Goal: Complete application form: Complete application form

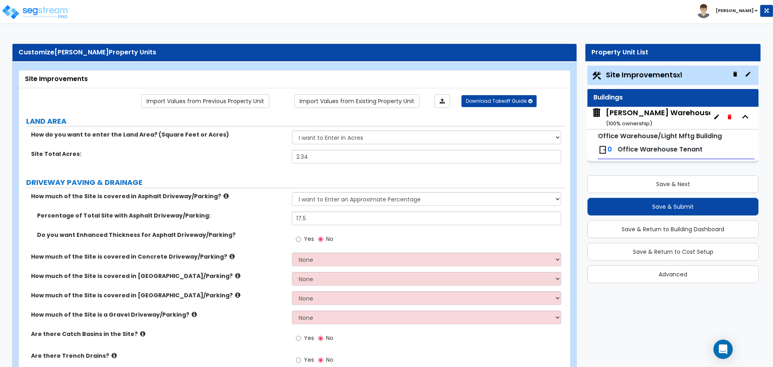
select select "1"
select select "2"
select select "1"
select select "2"
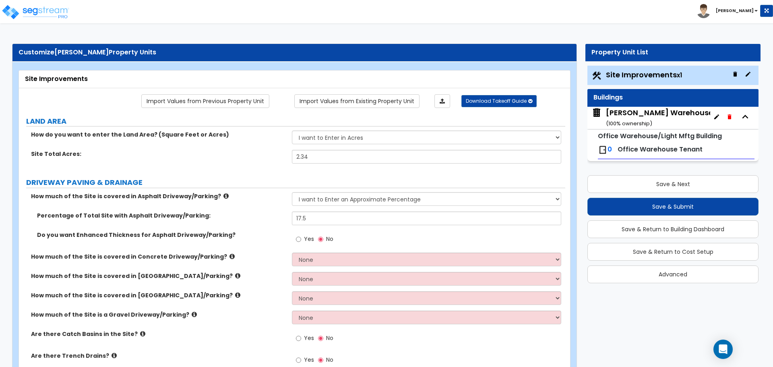
select select "1"
click at [642, 74] on span "Site Improvements x1" at bounding box center [644, 75] width 76 height 10
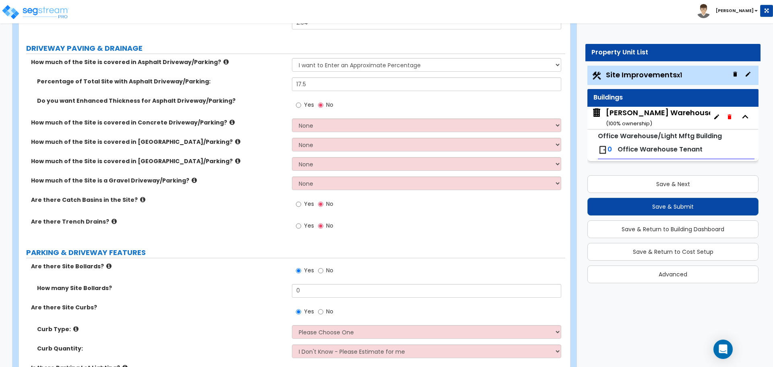
scroll to position [201, 0]
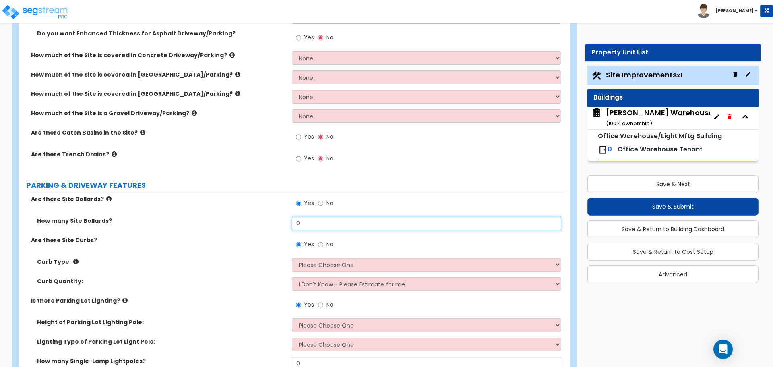
drag, startPoint x: 322, startPoint y: 224, endPoint x: 266, endPoint y: 224, distance: 56.4
click at [266, 224] on div "How many Site Bollards? 0" at bounding box center [292, 226] width 547 height 19
type input "13"
click at [74, 262] on icon at bounding box center [75, 262] width 5 height 6
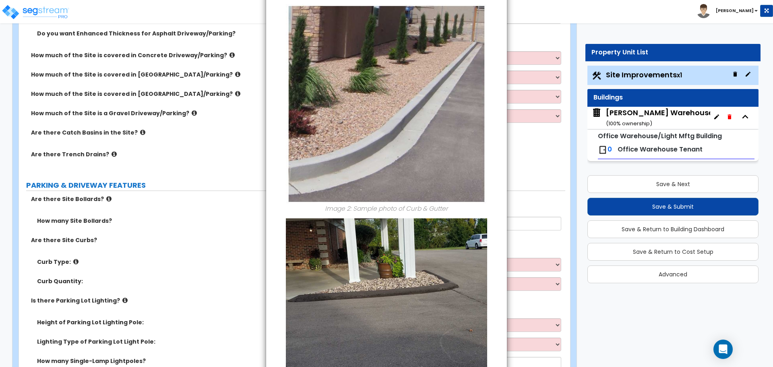
scroll to position [313, 0]
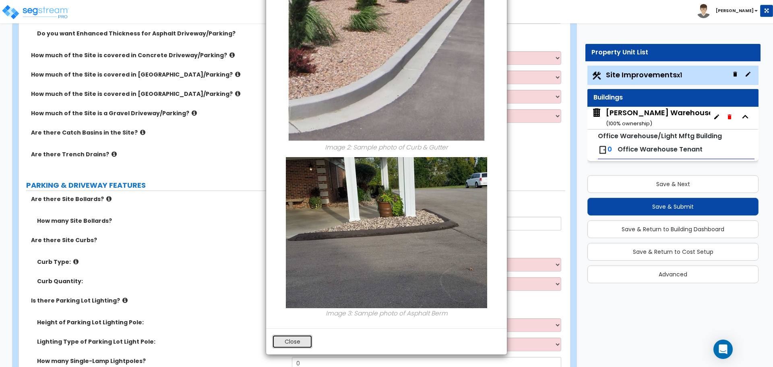
click at [306, 346] on button "Close" at bounding box center [292, 342] width 40 height 14
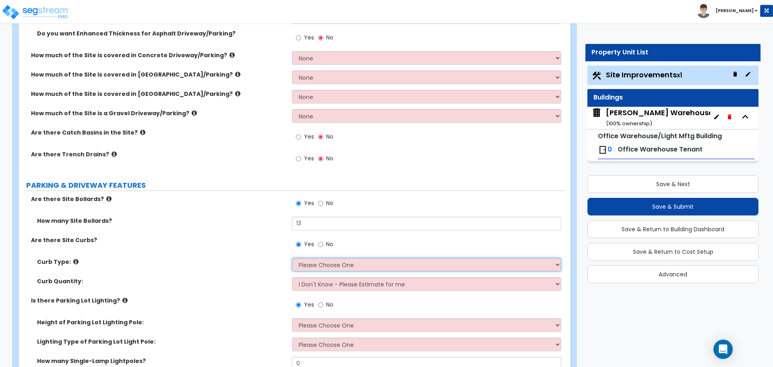
click at [375, 262] on select "Please Choose One Curb (Only) Curb & Gutter Asphalt Berm" at bounding box center [426, 265] width 269 height 14
select select "1"
click at [292, 258] on select "Please Choose One Curb (Only) Curb & Gutter Asphalt Berm" at bounding box center [426, 265] width 269 height 14
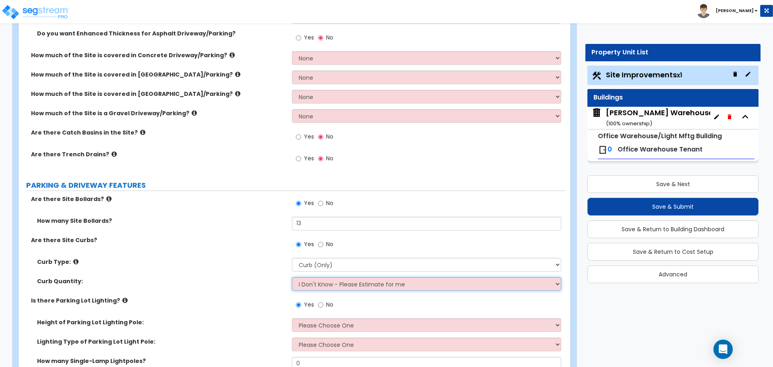
click at [331, 284] on select "I Don't Know - Please Estimate for me I want to Enter the Linear Footage" at bounding box center [426, 284] width 269 height 14
select select "1"
click at [292, 277] on select "I Don't Know - Please Estimate for me I want to Enter the Linear Footage" at bounding box center [426, 284] width 269 height 14
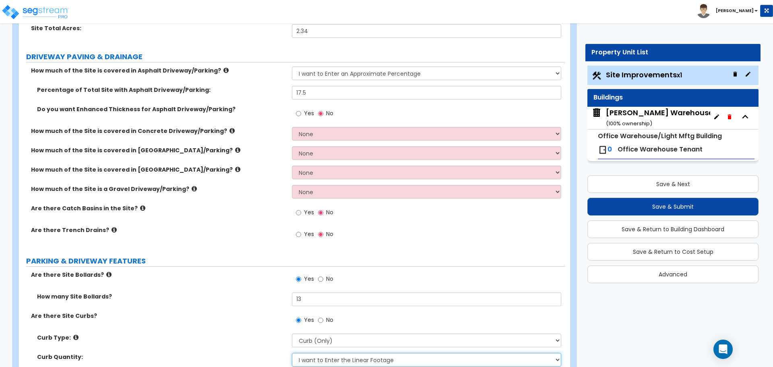
scroll to position [0, 0]
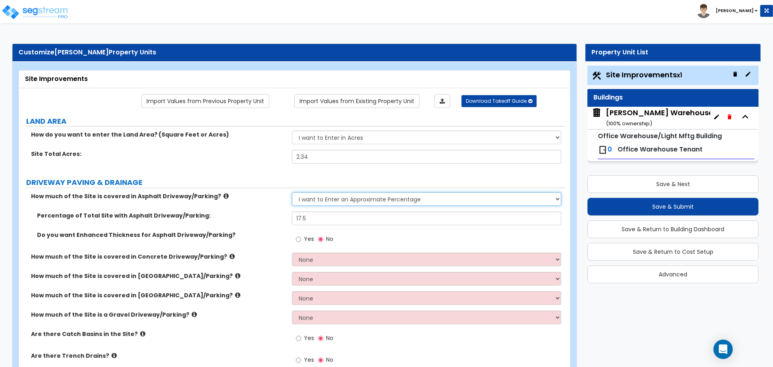
click at [432, 199] on select "None I want to Enter an Approximate Percentage I want to Enter the Square Foota…" at bounding box center [426, 199] width 269 height 14
drag, startPoint x: 339, startPoint y: 217, endPoint x: 299, endPoint y: 218, distance: 40.3
click at [299, 218] on input "17.5" at bounding box center [426, 218] width 269 height 14
type input "15"
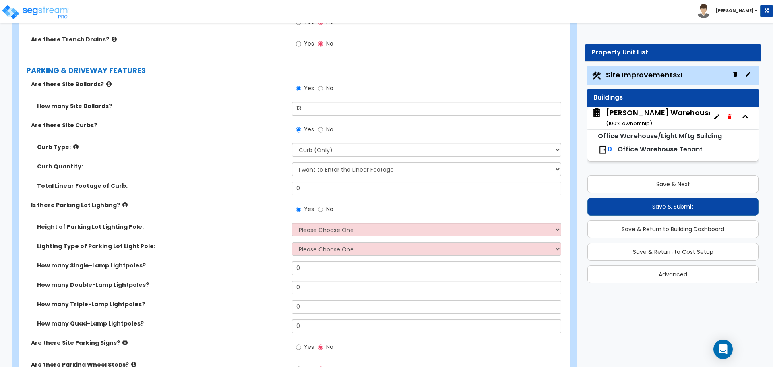
scroll to position [336, 0]
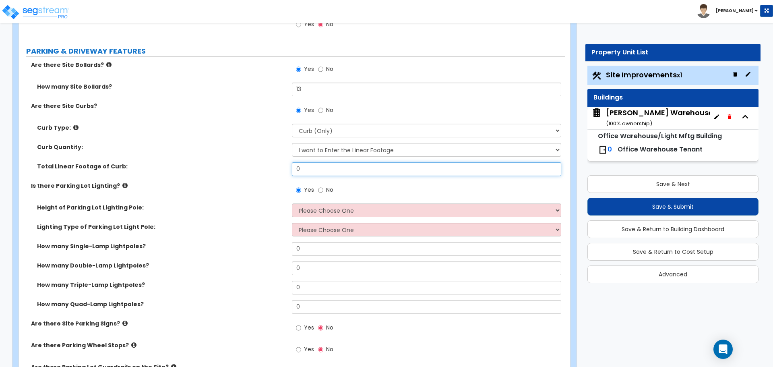
click at [335, 166] on input "0" at bounding box center [426, 169] width 269 height 14
drag, startPoint x: 319, startPoint y: 171, endPoint x: 288, endPoint y: 172, distance: 31.0
click at [288, 172] on div "Total Linear Footage of Curb: 0" at bounding box center [292, 171] width 547 height 19
type input "400"
click at [315, 189] on div "Yes No" at bounding box center [315, 191] width 46 height 19
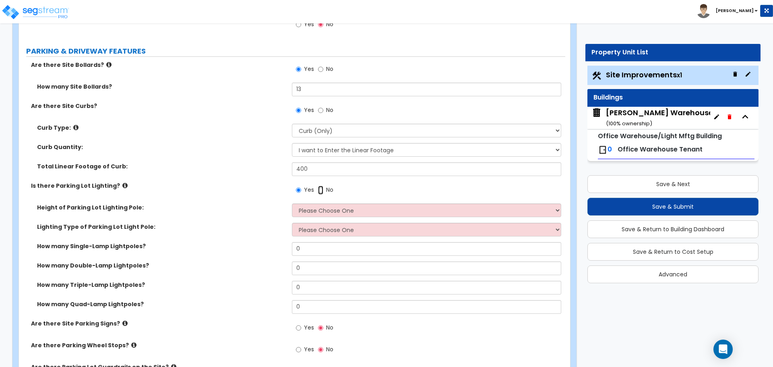
click at [321, 190] on input "No" at bounding box center [320, 190] width 5 height 9
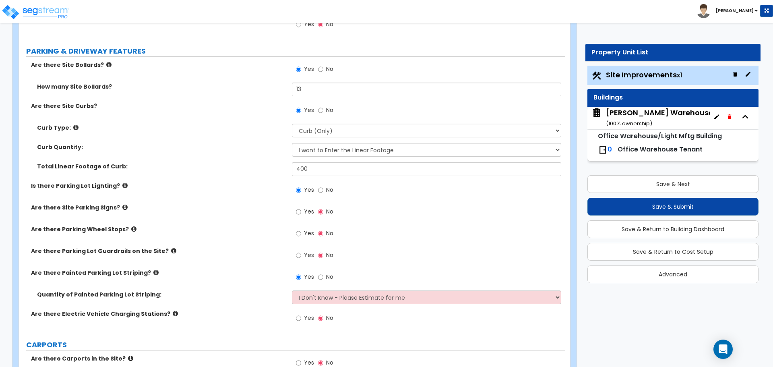
click at [122, 205] on icon at bounding box center [124, 207] width 5 height 6
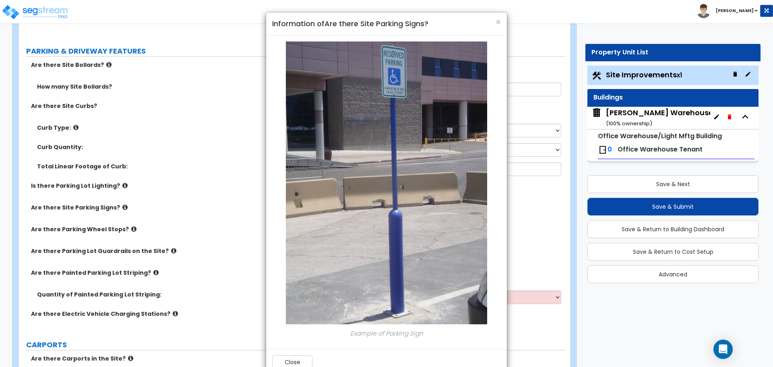
click at [494, 25] on h4 "Information of Are there Site Parking Signs?" at bounding box center [386, 24] width 229 height 10
click at [498, 25] on span "×" at bounding box center [498, 22] width 5 height 12
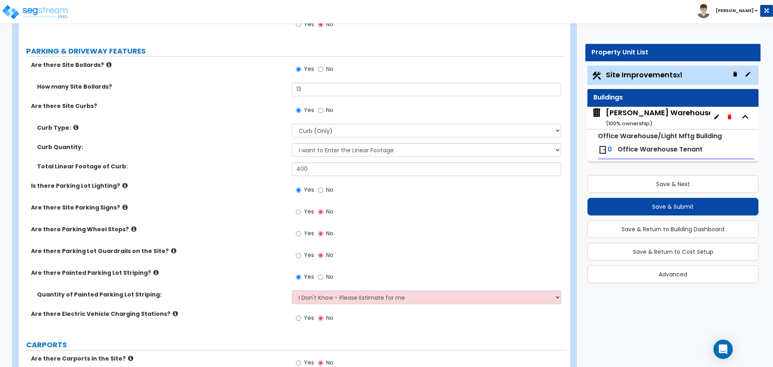
click at [306, 210] on span "Yes" at bounding box center [309, 211] width 10 height 8
click at [301, 210] on input "Yes" at bounding box center [298, 211] width 5 height 9
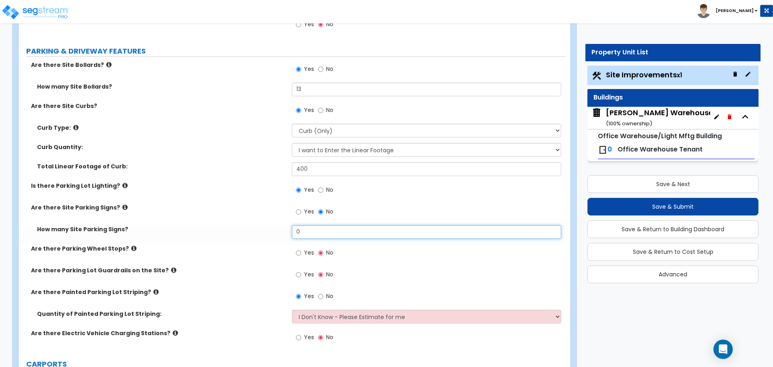
drag, startPoint x: 326, startPoint y: 230, endPoint x: 282, endPoint y: 231, distance: 44.3
click at [282, 231] on div "How many Site Parking Signs? 0" at bounding box center [292, 234] width 547 height 19
type input "2"
click at [153, 292] on icon at bounding box center [155, 292] width 5 height 6
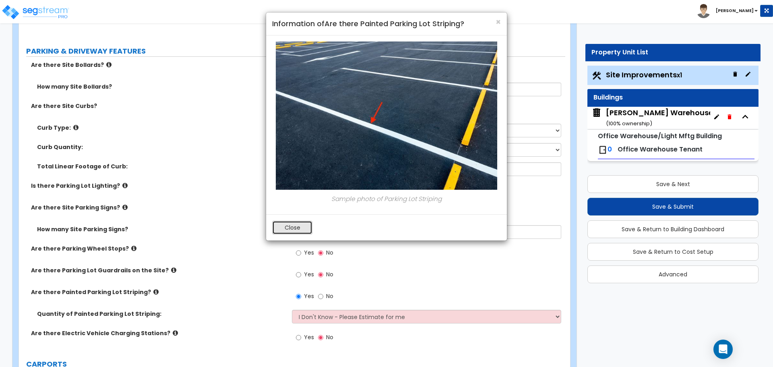
click at [296, 230] on button "Close" at bounding box center [292, 228] width 40 height 14
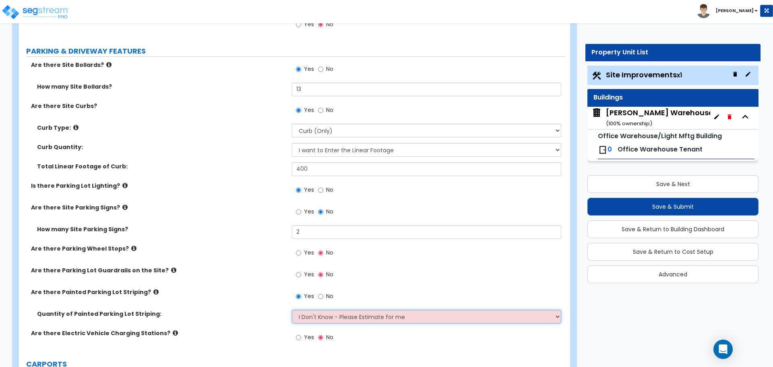
drag, startPoint x: 324, startPoint y: 317, endPoint x: 340, endPoint y: 315, distance: 16.8
click at [325, 317] on select "I Don't Know - Please Estimate for me I Want to Enter the Number of Parking Spa…" at bounding box center [426, 317] width 269 height 14
select select "1"
click at [292, 310] on select "I Don't Know - Please Estimate for me I Want to Enter the Number of Parking Spa…" at bounding box center [426, 317] width 269 height 14
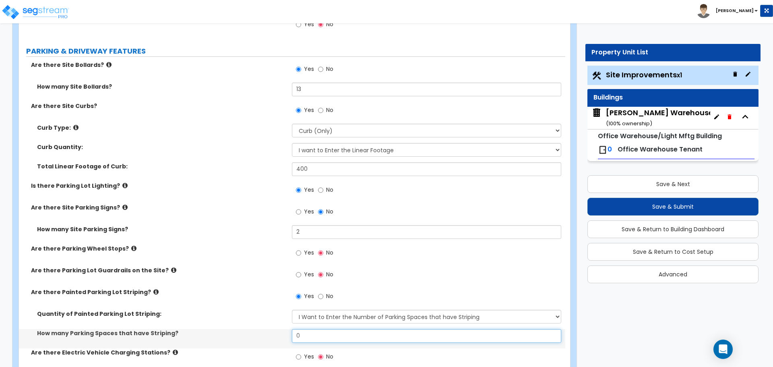
click at [346, 335] on input "0" at bounding box center [426, 336] width 269 height 14
drag, startPoint x: 346, startPoint y: 335, endPoint x: 283, endPoint y: 334, distance: 63.3
click at [283, 334] on div "How many Parking Spaces that have Striping? 0" at bounding box center [292, 338] width 547 height 19
type input "22"
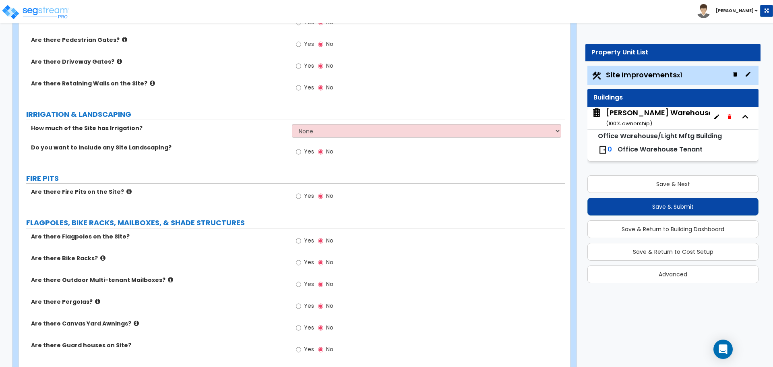
scroll to position [1074, 0]
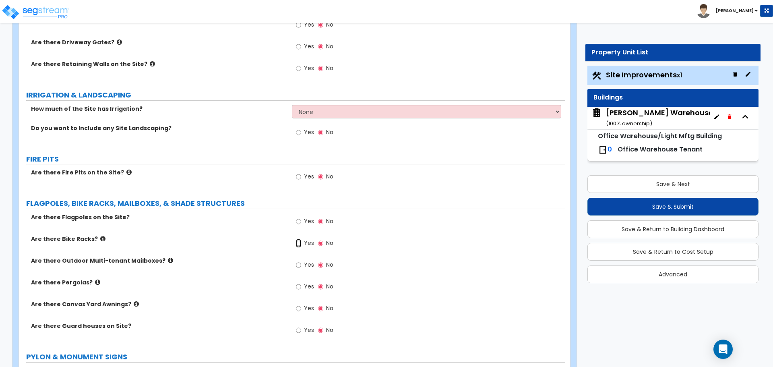
click at [296, 247] on input "Yes" at bounding box center [298, 243] width 5 height 9
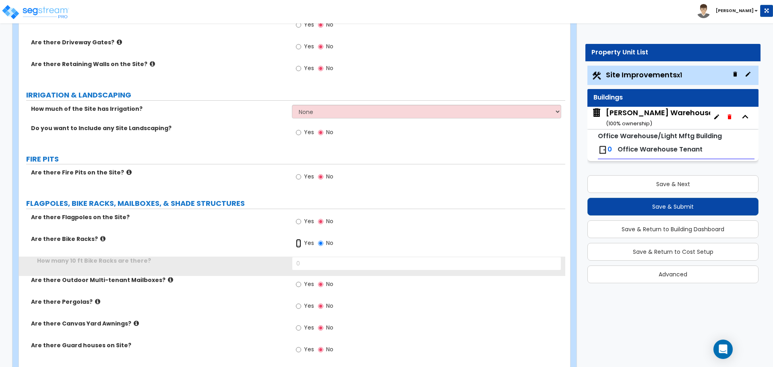
click at [297, 246] on input "Yes" at bounding box center [298, 243] width 5 height 9
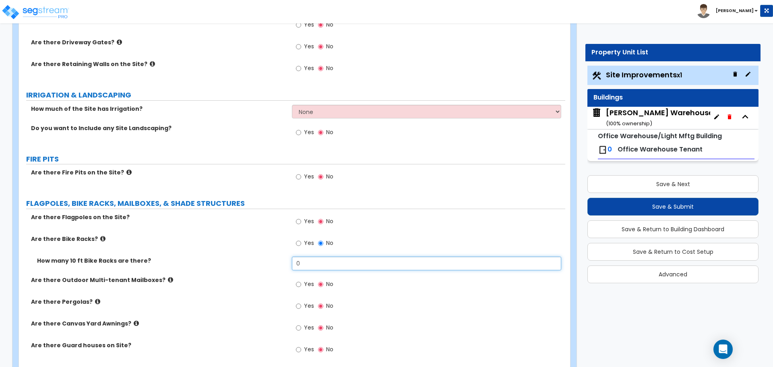
click at [313, 258] on input "0" at bounding box center [426, 264] width 269 height 14
drag, startPoint x: 327, startPoint y: 260, endPoint x: 256, endPoint y: 261, distance: 71.3
click at [256, 261] on div "How many 10 ft Bike Racks are there? 0" at bounding box center [292, 266] width 547 height 19
type input "0.33"
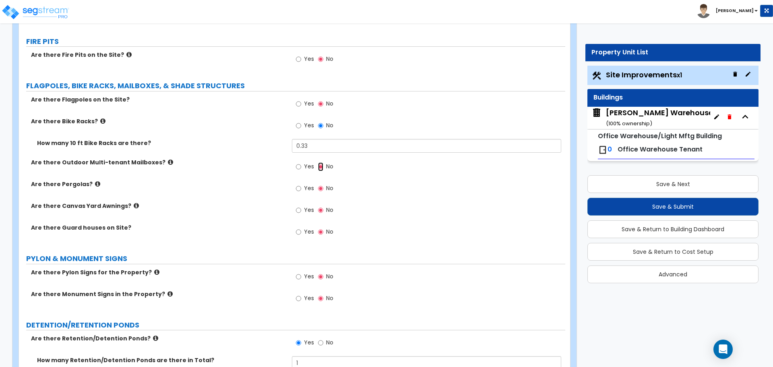
scroll to position [1208, 0]
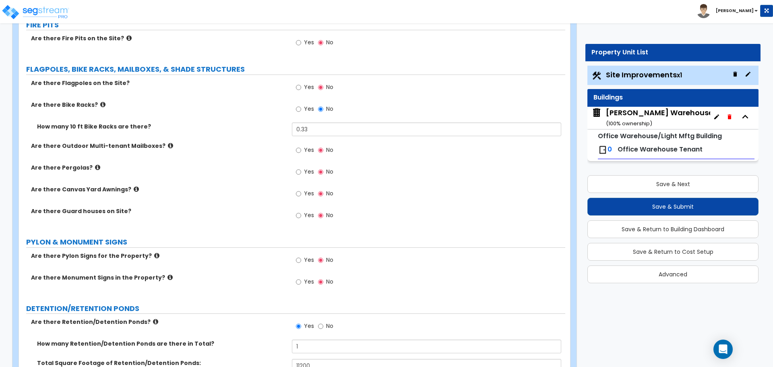
click at [154, 257] on icon at bounding box center [156, 256] width 5 height 6
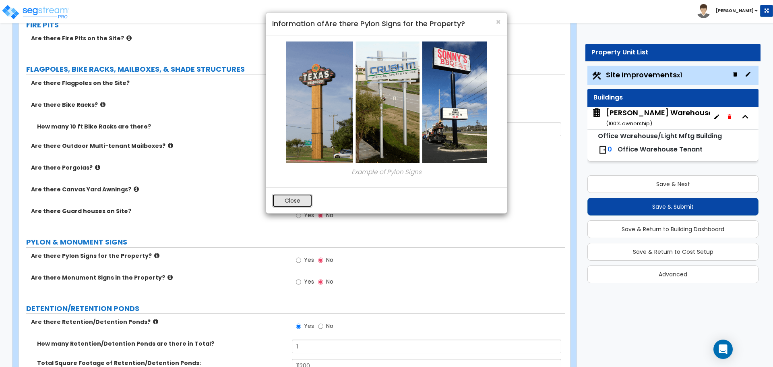
click at [294, 200] on button "Close" at bounding box center [292, 201] width 40 height 14
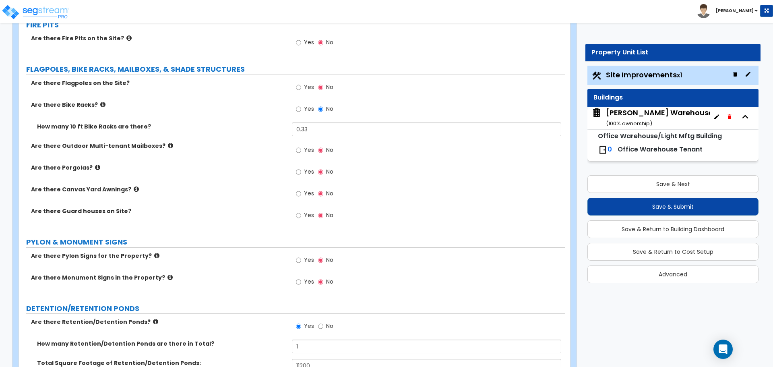
click at [168, 276] on icon at bounding box center [170, 277] width 5 height 6
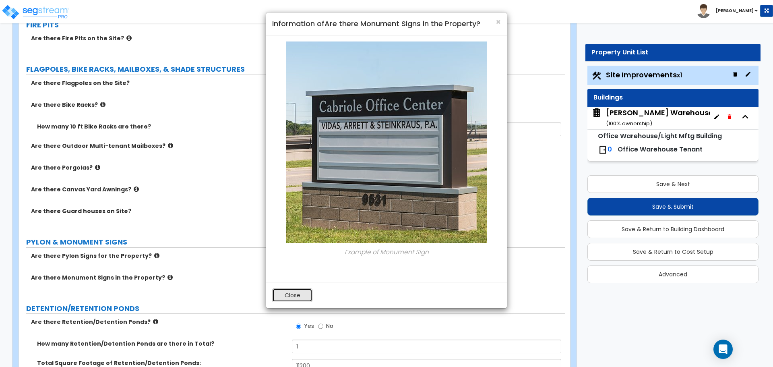
click at [292, 295] on button "Close" at bounding box center [292, 295] width 40 height 14
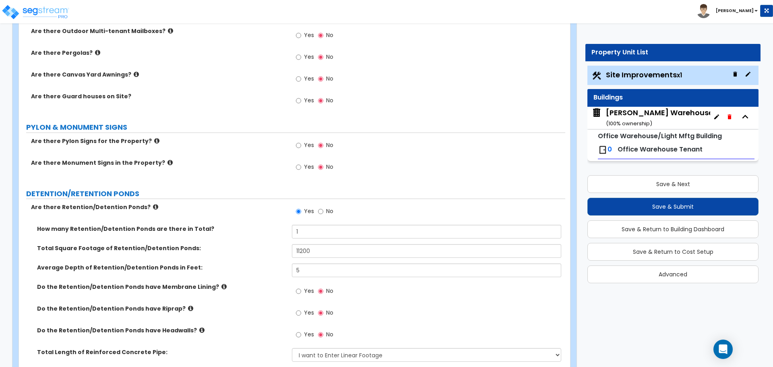
scroll to position [1343, 0]
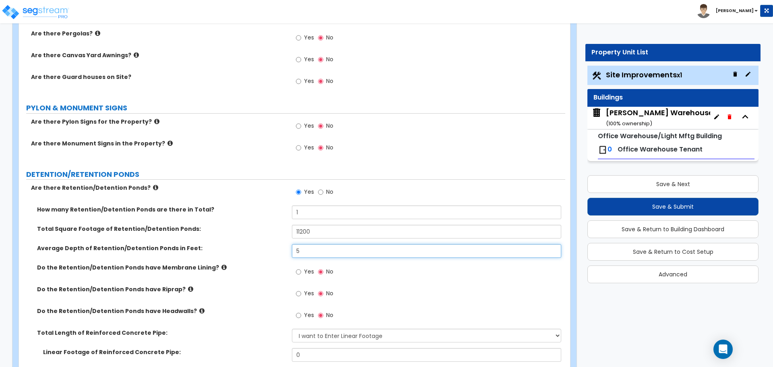
drag, startPoint x: 311, startPoint y: 250, endPoint x: 280, endPoint y: 250, distance: 30.6
click at [280, 250] on div "Average Depth of Retention/Detention Ponds in Feet: 5" at bounding box center [292, 253] width 547 height 19
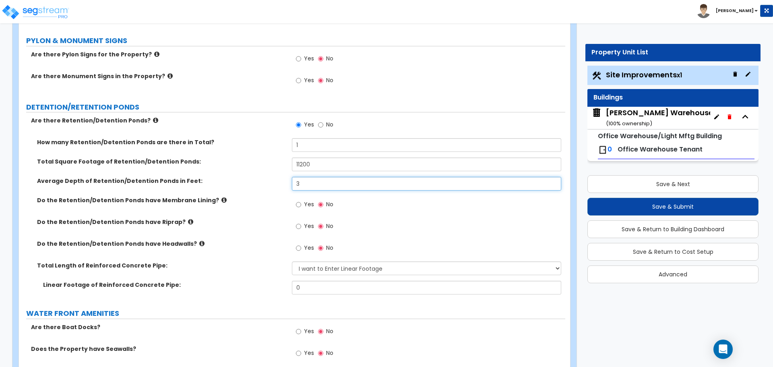
type input "3"
click at [209, 196] on label "Do the Retention/Detention Ponds have Membrane Lining?" at bounding box center [161, 200] width 249 height 8
click at [222, 200] on icon at bounding box center [224, 200] width 5 height 6
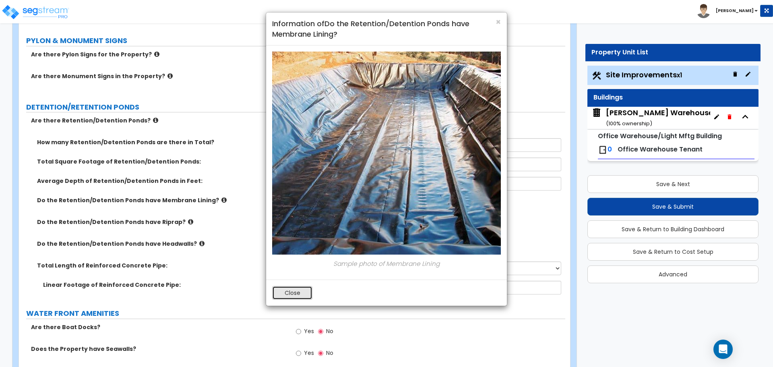
click at [295, 295] on button "Close" at bounding box center [292, 293] width 40 height 14
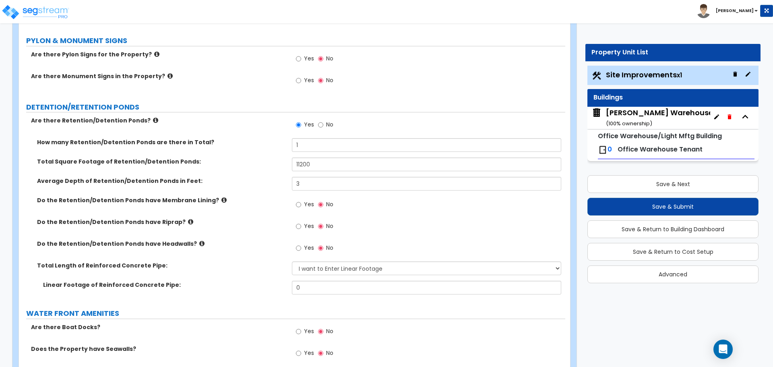
click at [187, 241] on label "Do the Retention/Detention Ponds have Headwalls?" at bounding box center [161, 244] width 249 height 8
click at [199, 241] on icon at bounding box center [201, 243] width 5 height 6
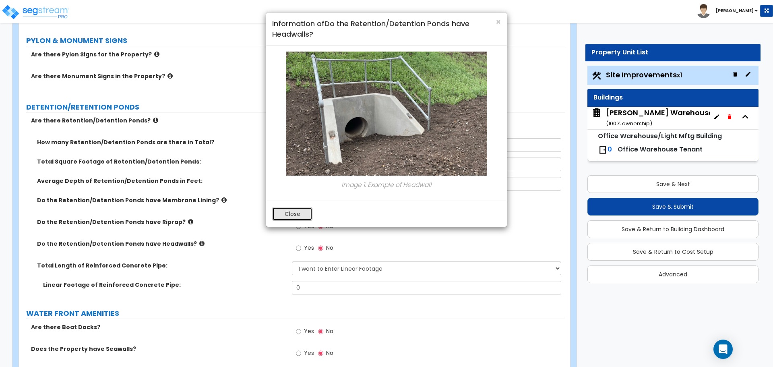
click at [299, 213] on button "Close" at bounding box center [292, 214] width 40 height 14
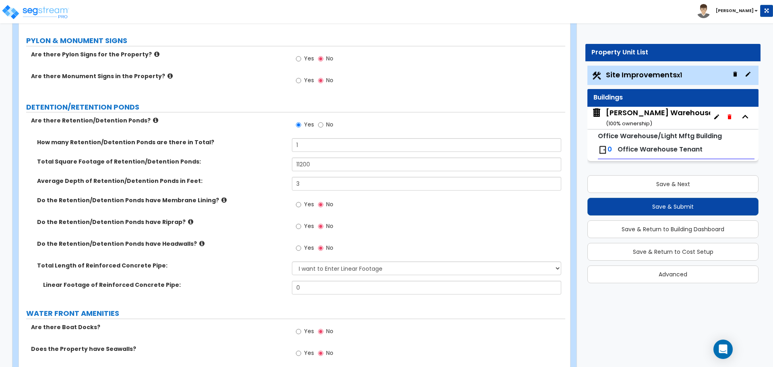
click at [199, 241] on icon at bounding box center [201, 243] width 5 height 6
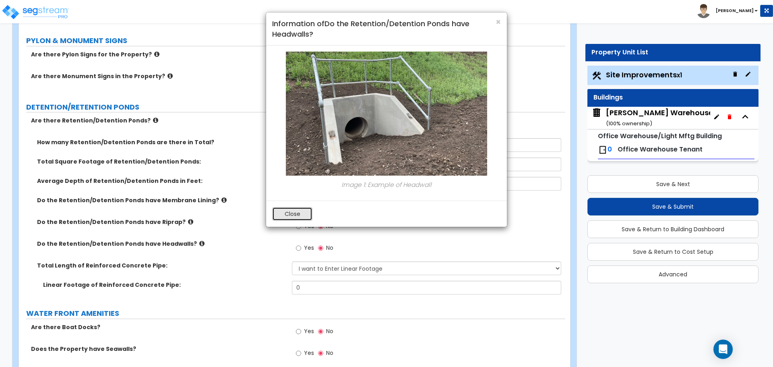
click at [289, 210] on button "Close" at bounding box center [292, 214] width 40 height 14
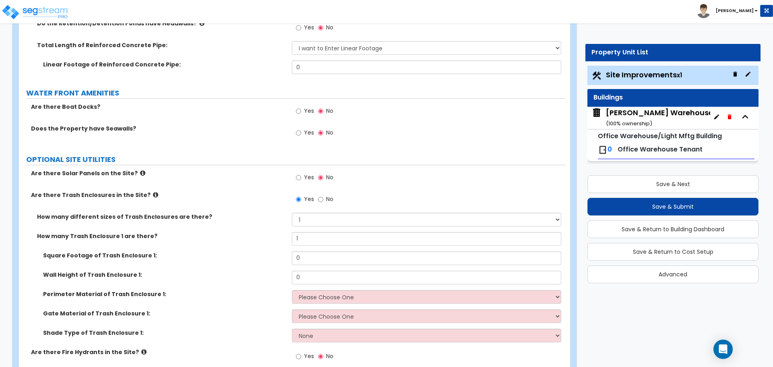
scroll to position [1679, 0]
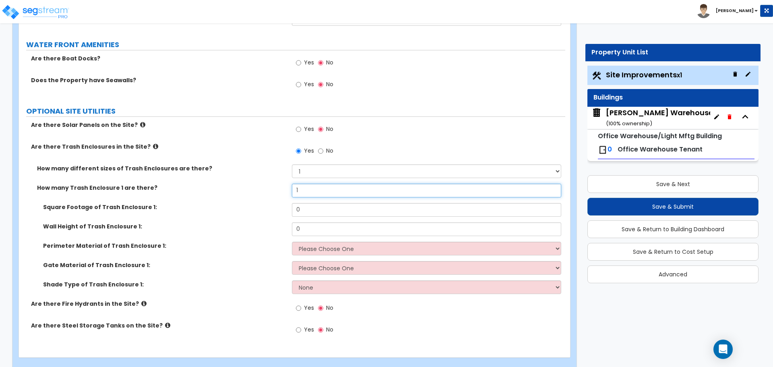
click at [305, 189] on input "1" at bounding box center [426, 191] width 269 height 14
click at [305, 209] on input "0" at bounding box center [426, 210] width 269 height 14
click at [309, 209] on input "0" at bounding box center [426, 210] width 269 height 14
drag, startPoint x: 321, startPoint y: 211, endPoint x: 270, endPoint y: 207, distance: 50.9
click at [274, 211] on div "Square Footage of Trash Enclosure 1: 0" at bounding box center [292, 212] width 547 height 19
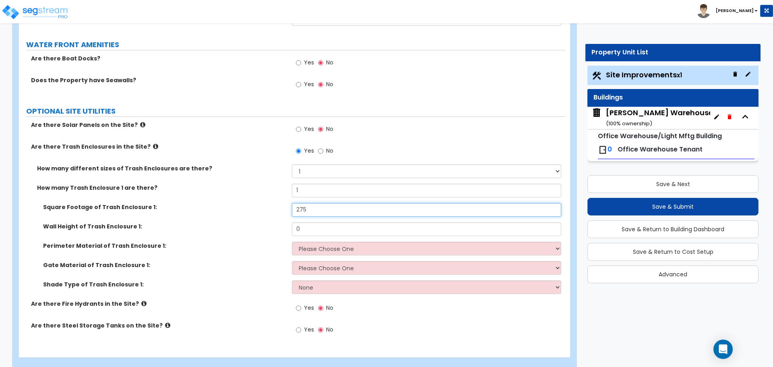
type input "275"
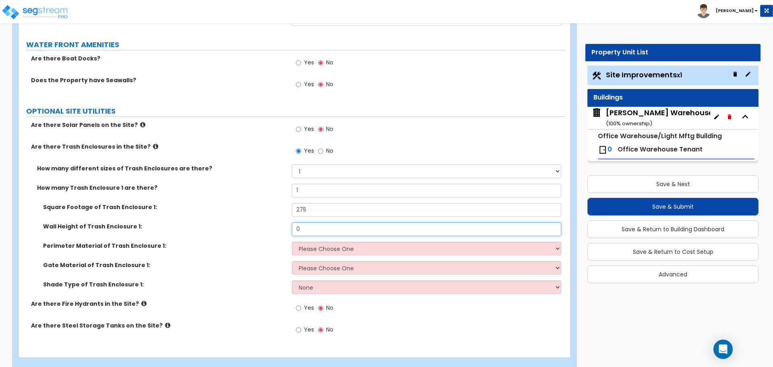
click at [328, 230] on input "0" at bounding box center [426, 229] width 269 height 14
click at [338, 227] on input "0" at bounding box center [426, 229] width 269 height 14
drag, startPoint x: 331, startPoint y: 227, endPoint x: 287, endPoint y: 227, distance: 43.9
click at [287, 227] on div "Wall Height of Trash Enclosure 1: 0" at bounding box center [292, 231] width 547 height 19
type input "7"
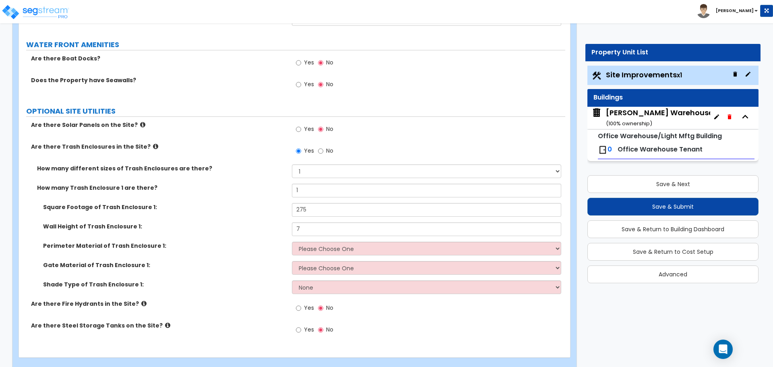
click at [324, 255] on div "Perimeter Material of Trash Enclosure 1: Please Choose One Chain Link Wood Meta…" at bounding box center [292, 251] width 547 height 19
click at [324, 249] on select "Please Choose One Chain Link Wood Metal CMU" at bounding box center [426, 249] width 269 height 14
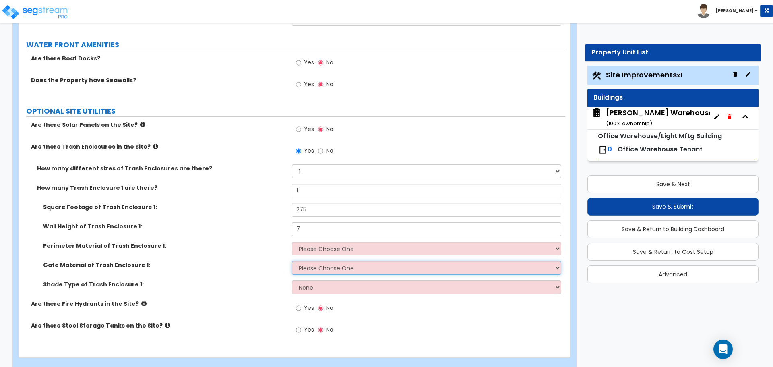
click at [336, 268] on select "Please Choose One Wood Metal" at bounding box center [426, 268] width 269 height 14
select select "2"
click at [292, 261] on select "Please Choose One Wood Metal" at bounding box center [426, 268] width 269 height 14
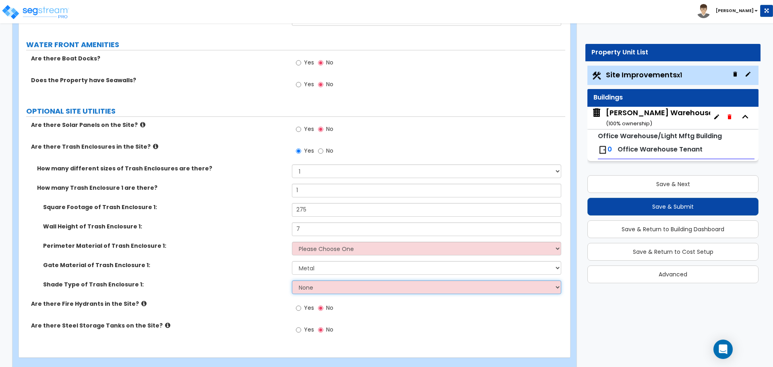
click at [331, 286] on select "None Roof Pergola" at bounding box center [426, 287] width 269 height 14
click at [292, 280] on select "None Roof Pergola" at bounding box center [426, 287] width 269 height 14
click at [323, 251] on select "Please Choose One Chain Link Wood Metal CMU" at bounding box center [426, 249] width 269 height 14
select select "1"
click at [292, 242] on select "Please Choose One Chain Link Wood Metal CMU" at bounding box center [426, 249] width 269 height 14
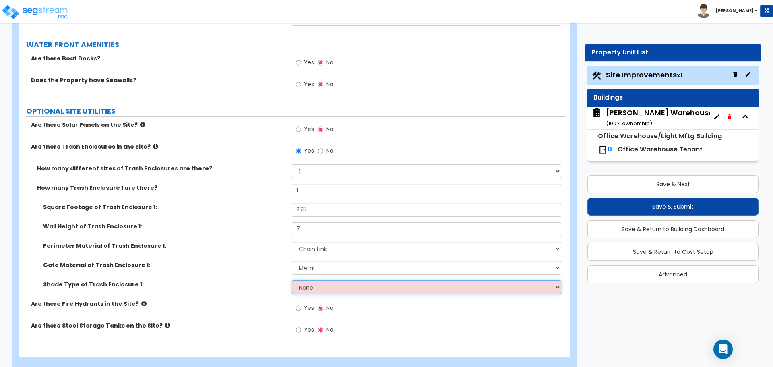
click at [315, 288] on select "None Roof Pergola" at bounding box center [426, 287] width 269 height 14
click at [292, 280] on select "None Roof Pergola" at bounding box center [426, 287] width 269 height 14
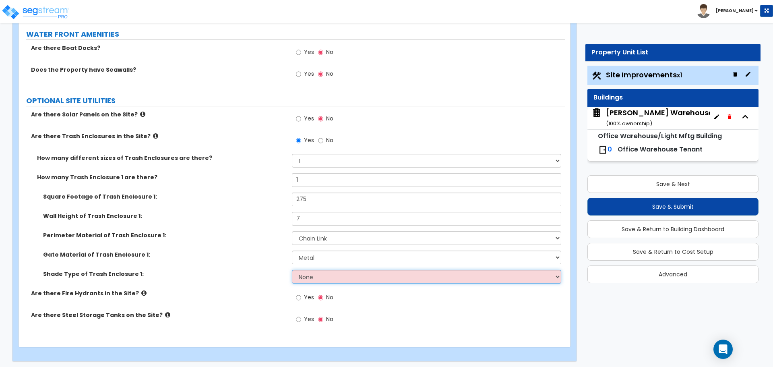
scroll to position [1692, 0]
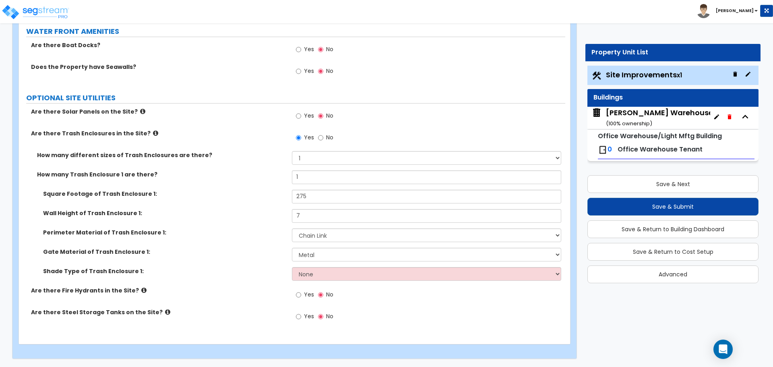
click at [630, 117] on div "[PERSON_NAME] Warehouse ( 100 % ownership)" at bounding box center [659, 118] width 107 height 21
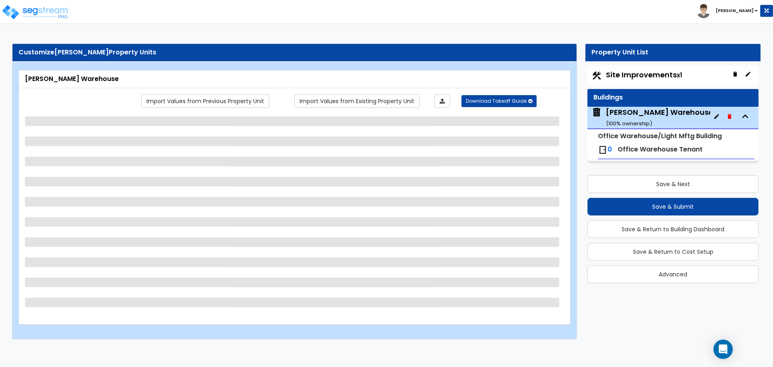
scroll to position [0, 0]
select select "4"
select select "1"
select select "2"
select select "6"
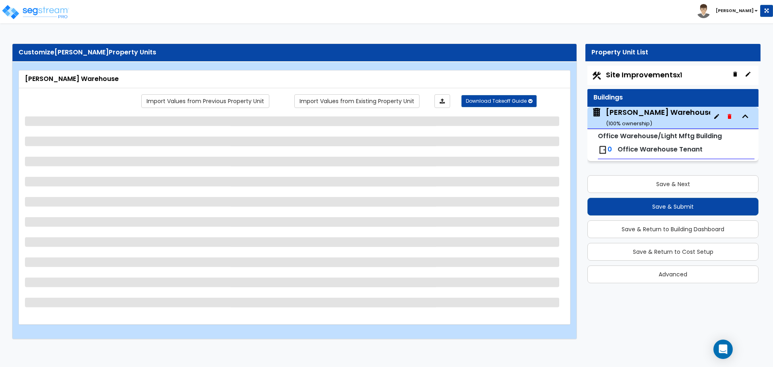
select select "1"
select select "4"
select select "1"
select select "3"
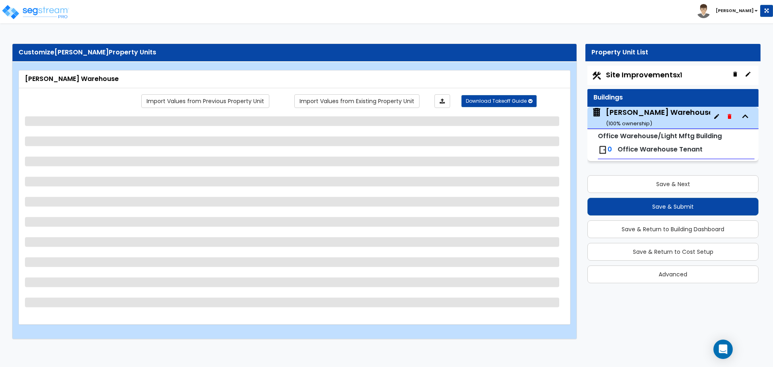
select select "2"
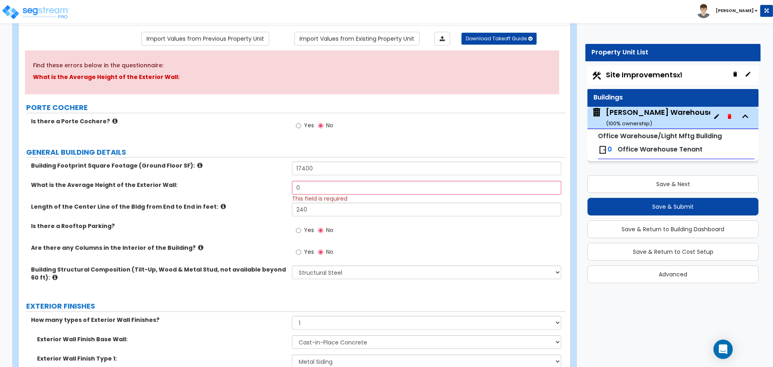
scroll to position [67, 0]
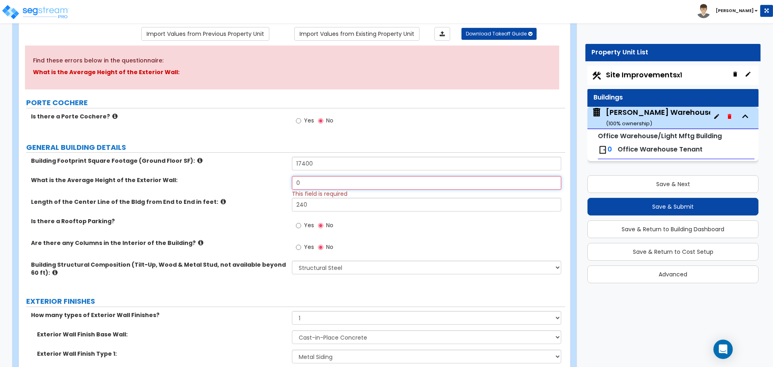
click at [326, 184] on input "0" at bounding box center [426, 183] width 269 height 14
click at [647, 76] on span "Site Improvements x1" at bounding box center [644, 75] width 76 height 10
select select "1"
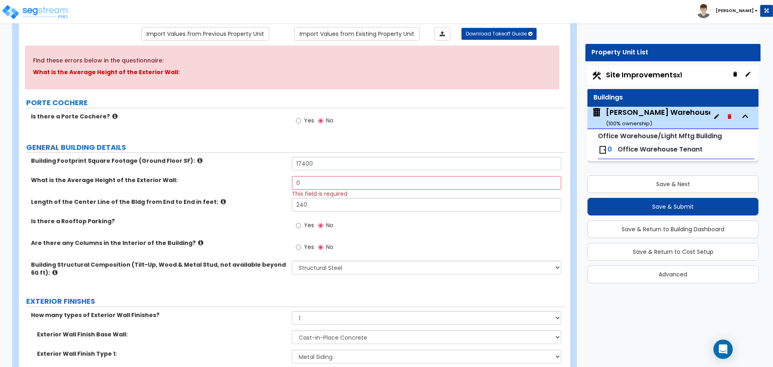
select select "1"
select select "2"
select select "1"
select select "2"
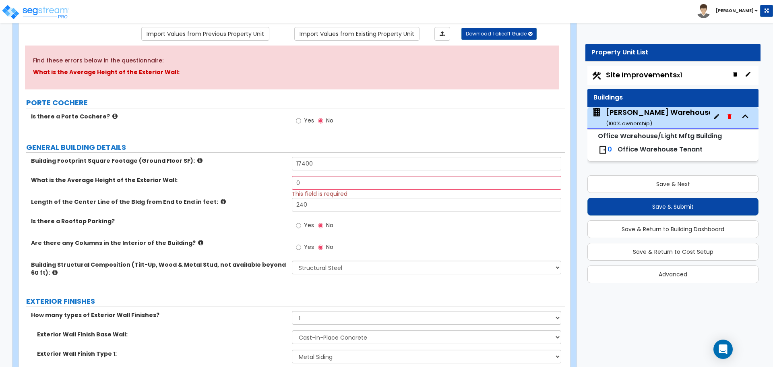
select select "1"
select select "2"
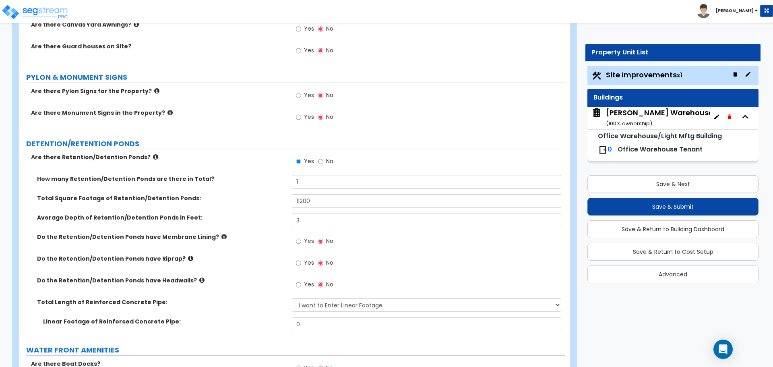
scroll to position [1410, 0]
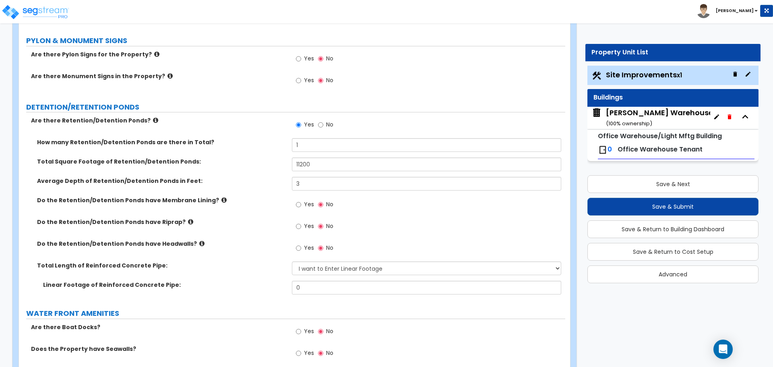
click at [626, 120] on small "( 100 % ownership)" at bounding box center [629, 124] width 46 height 8
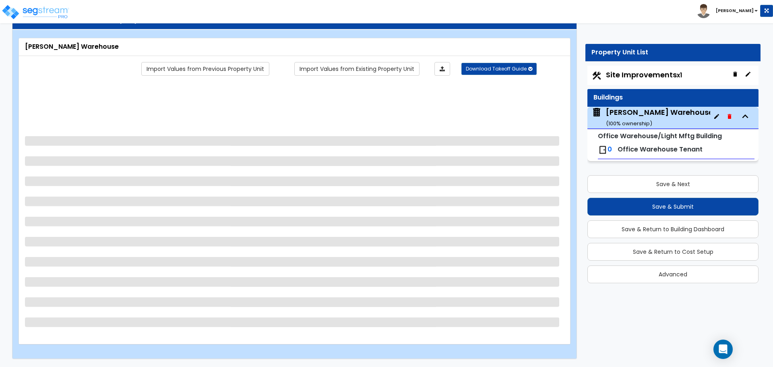
scroll to position [0, 0]
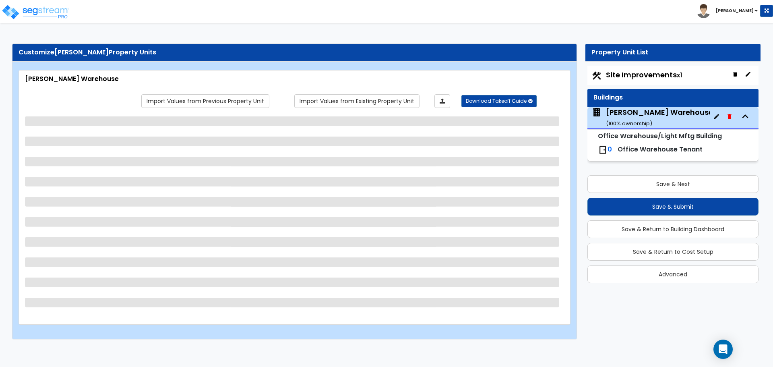
select select "4"
select select "1"
select select "2"
select select "6"
select select "1"
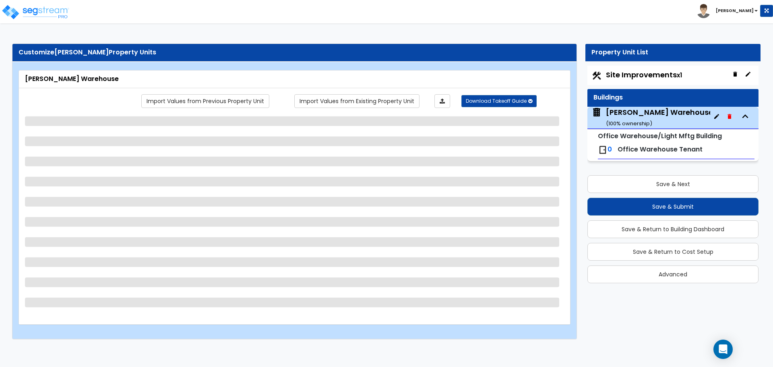
select select "1"
select select "4"
select select "1"
select select "3"
select select "2"
